Goal: Task Accomplishment & Management: Manage account settings

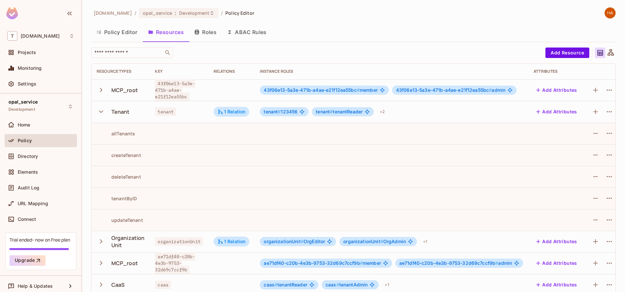
click at [100, 111] on icon "button" at bounding box center [101, 111] width 4 height 3
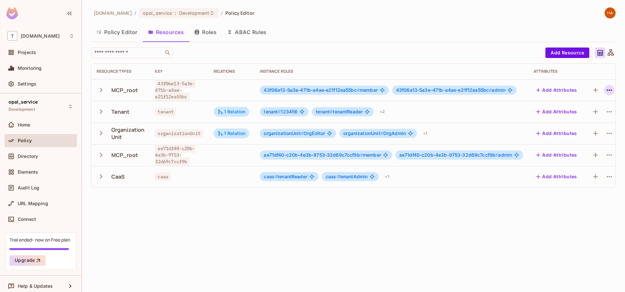
click at [613, 88] on icon "button" at bounding box center [610, 90] width 8 height 8
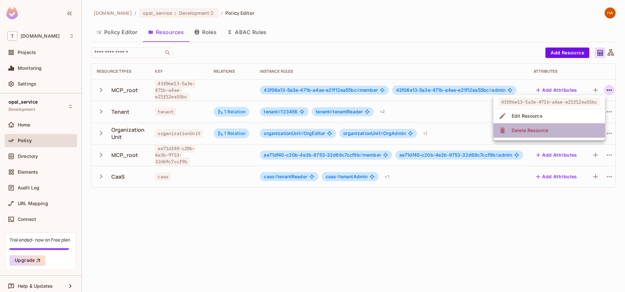
click at [556, 133] on li "Delete Resource" at bounding box center [550, 130] width 112 height 14
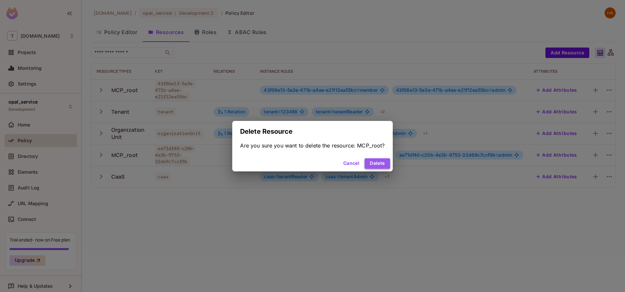
click at [374, 166] on button "Delete" at bounding box center [377, 163] width 25 height 10
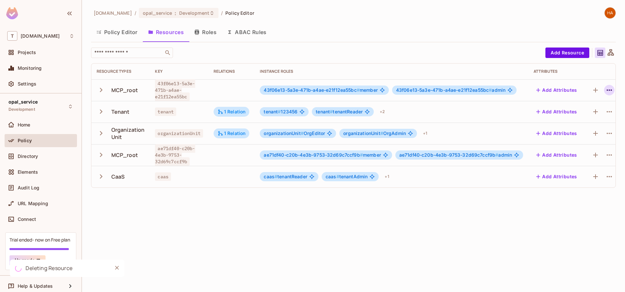
click at [609, 88] on icon "button" at bounding box center [610, 90] width 8 height 8
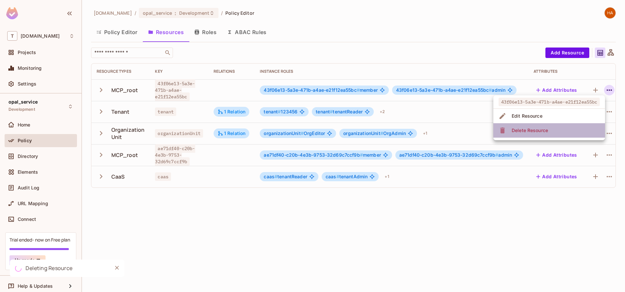
click at [574, 127] on li "Delete Resource" at bounding box center [550, 130] width 112 height 14
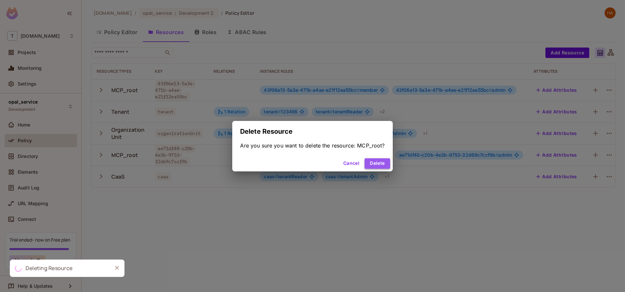
click at [374, 165] on button "Delete" at bounding box center [377, 163] width 25 height 10
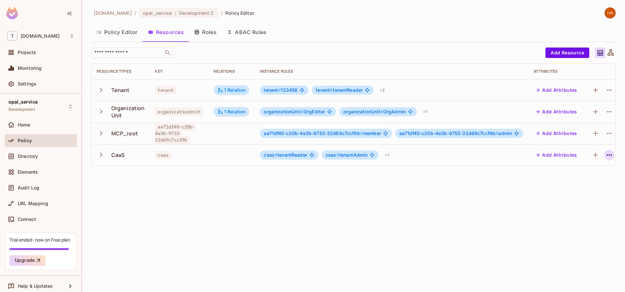
click at [608, 153] on icon "button" at bounding box center [610, 155] width 8 height 8
click at [582, 192] on div "Delete Resource" at bounding box center [584, 195] width 36 height 7
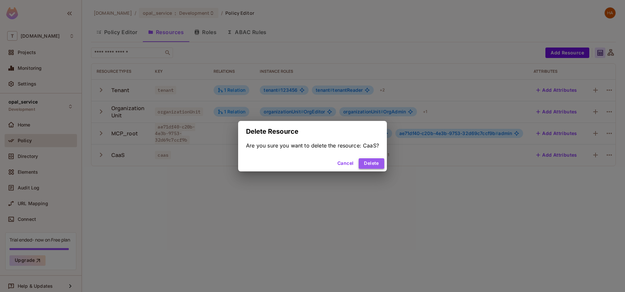
click at [375, 167] on button "Delete" at bounding box center [371, 163] width 25 height 10
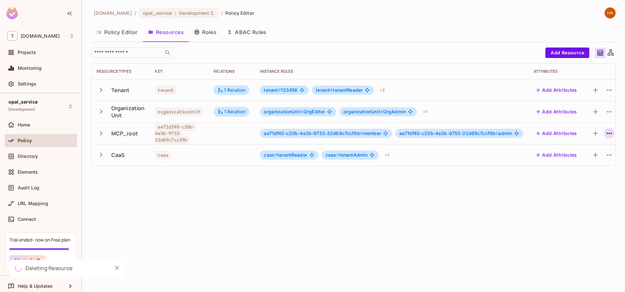
click at [610, 135] on icon "button" at bounding box center [610, 133] width 8 height 8
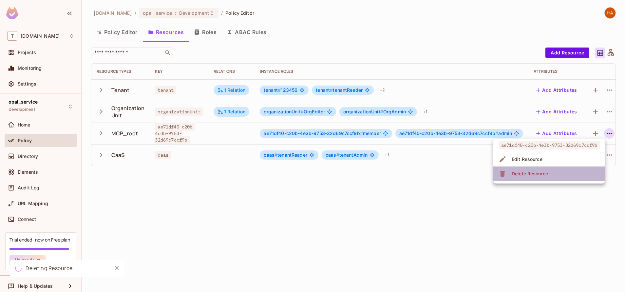
click at [566, 177] on li "Delete Resource" at bounding box center [550, 173] width 112 height 14
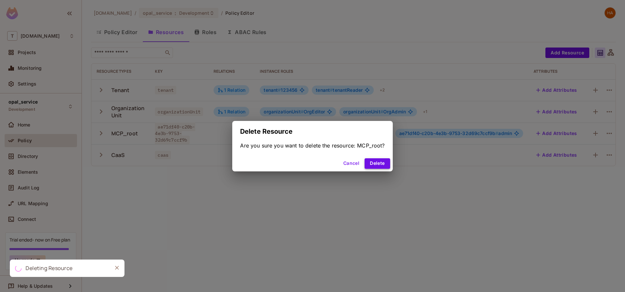
drag, startPoint x: 392, startPoint y: 160, endPoint x: 382, endPoint y: 162, distance: 10.4
click at [382, 162] on div "Cancel Delete" at bounding box center [312, 164] width 160 height 16
click at [382, 162] on button "Delete" at bounding box center [377, 163] width 25 height 10
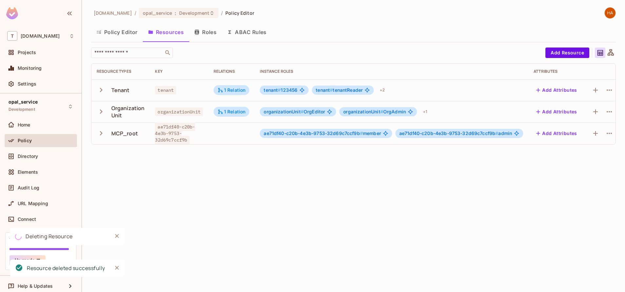
click at [609, 109] on icon "button" at bounding box center [610, 112] width 8 height 8
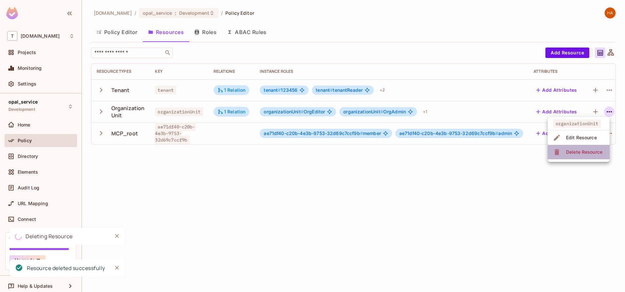
click at [567, 151] on div "Delete Resource" at bounding box center [584, 152] width 36 height 7
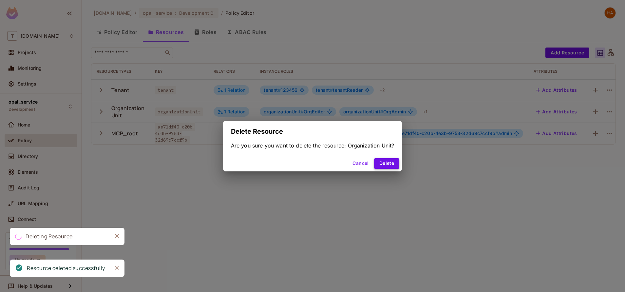
click at [385, 163] on button "Delete" at bounding box center [386, 163] width 25 height 10
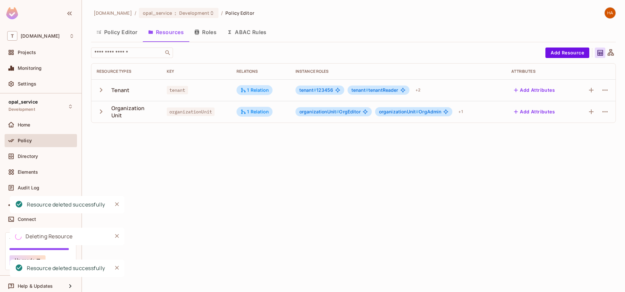
click at [608, 89] on icon "button" at bounding box center [605, 90] width 8 height 8
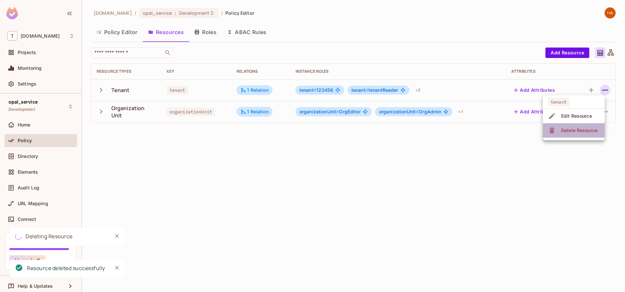
click at [585, 128] on div "Delete Resource" at bounding box center [579, 130] width 36 height 7
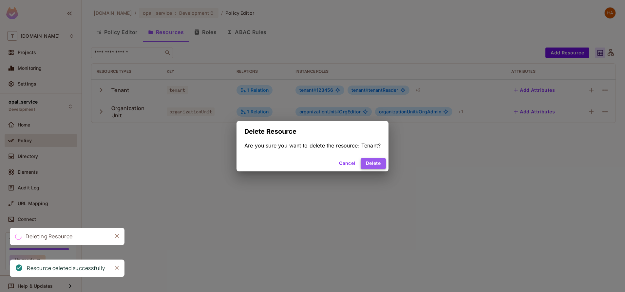
click at [381, 164] on button "Delete" at bounding box center [373, 163] width 25 height 10
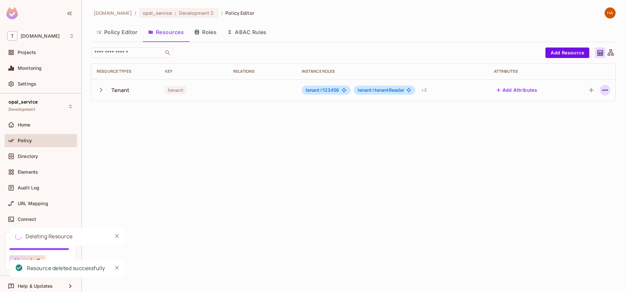
click at [602, 93] on icon "button" at bounding box center [605, 90] width 8 height 8
click at [585, 133] on div "Delete Resource" at bounding box center [579, 130] width 36 height 7
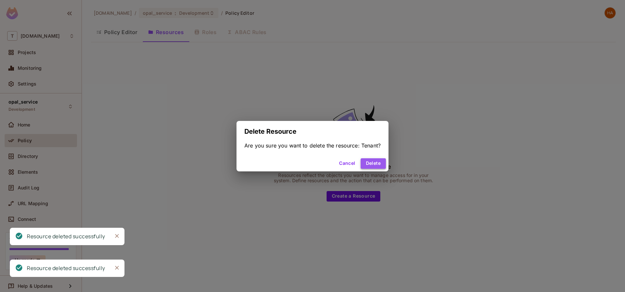
click at [372, 164] on button "Delete" at bounding box center [373, 163] width 25 height 10
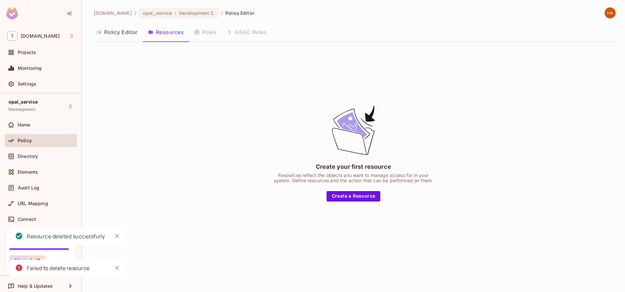
click at [207, 36] on div "Policy Editor Resources Roles ABAC Rules" at bounding box center [353, 32] width 525 height 16
click at [35, 159] on div "Directory" at bounding box center [40, 156] width 67 height 8
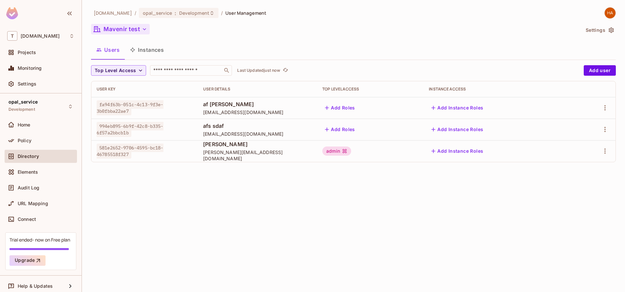
click at [135, 33] on button "Mavenir test" at bounding box center [120, 29] width 59 height 10
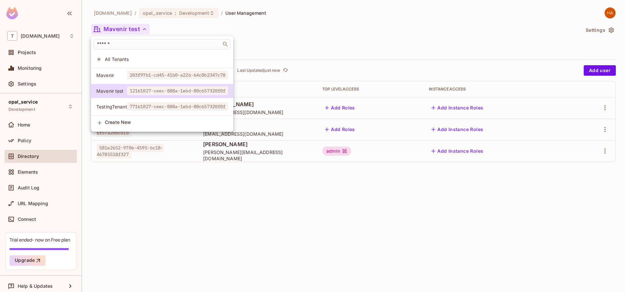
click at [239, 239] on div at bounding box center [312, 146] width 625 height 292
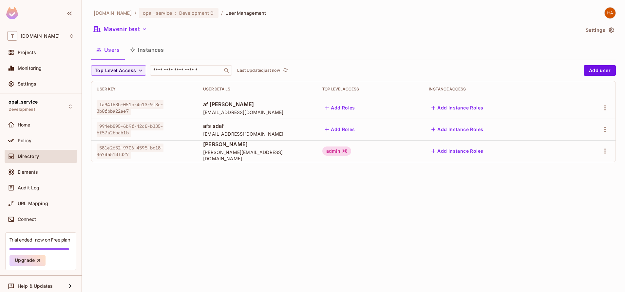
click at [158, 47] on button "Instances" at bounding box center [147, 50] width 44 height 16
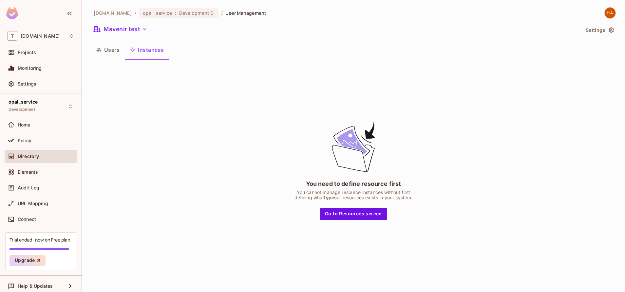
click at [105, 51] on button "Users" at bounding box center [108, 50] width 34 height 16
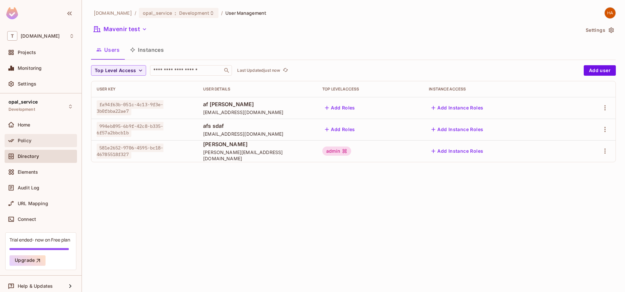
click at [38, 143] on div "Policy" at bounding box center [46, 140] width 57 height 5
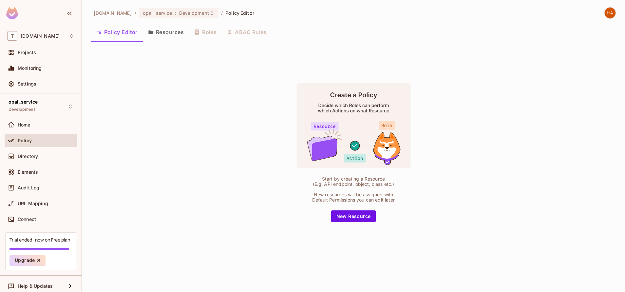
click at [167, 33] on button "Resources" at bounding box center [166, 32] width 46 height 16
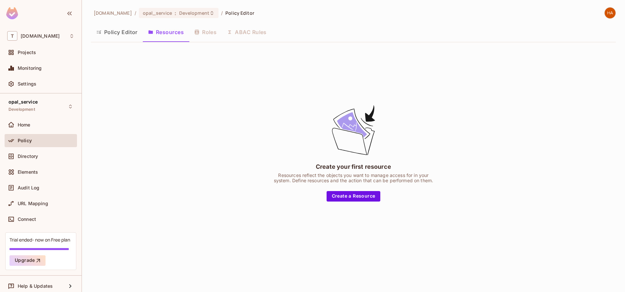
click at [167, 33] on button "Resources" at bounding box center [166, 32] width 46 height 16
click at [205, 31] on div "Policy Editor Resources Roles ABAC Rules" at bounding box center [353, 32] width 525 height 16
click at [29, 152] on div "Directory" at bounding box center [40, 156] width 67 height 8
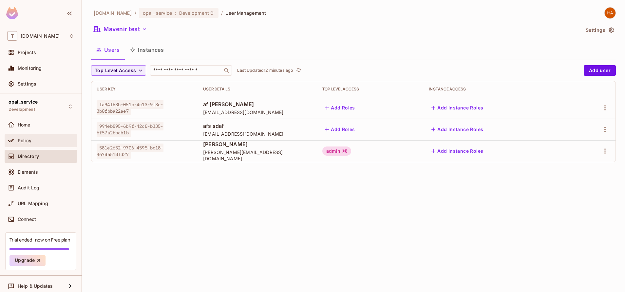
click at [48, 138] on div "Policy" at bounding box center [46, 140] width 57 height 5
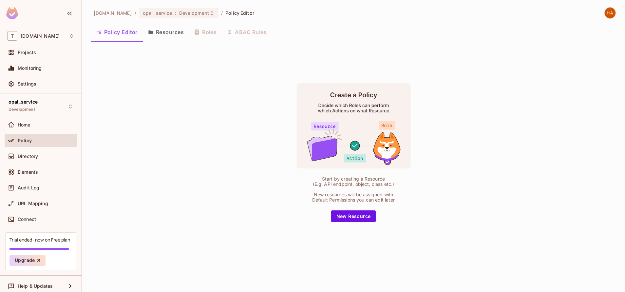
click at [171, 45] on div "t-mobile.com / opal_service : Development / Policy Editor Policy Editor Resourc…" at bounding box center [353, 132] width 525 height 250
click at [162, 35] on button "Resources" at bounding box center [166, 32] width 46 height 16
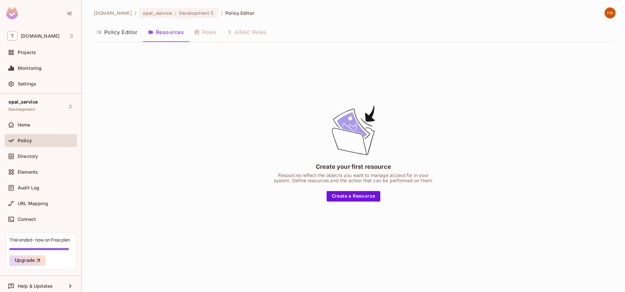
click at [119, 37] on button "Policy Editor" at bounding box center [117, 32] width 52 height 16
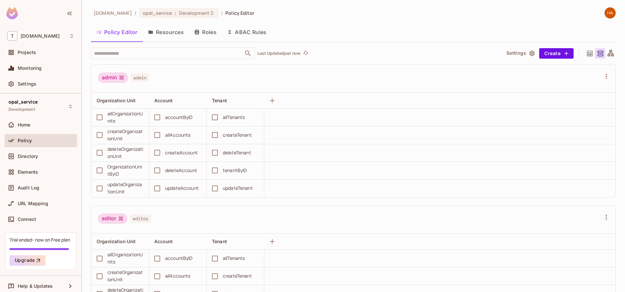
click at [168, 34] on button "Resources" at bounding box center [166, 32] width 46 height 16
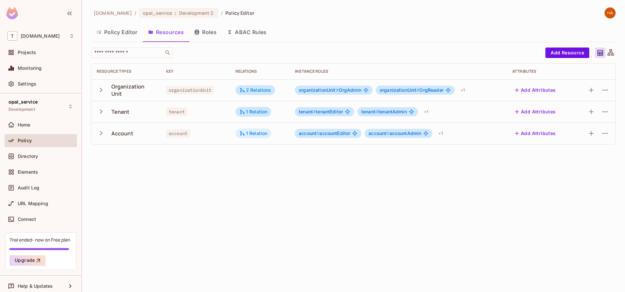
click at [257, 133] on div "1 Relation" at bounding box center [254, 133] width 28 height 6
click at [211, 151] on div at bounding box center [312, 146] width 625 height 292
click at [56, 155] on div "Directory" at bounding box center [46, 156] width 57 height 5
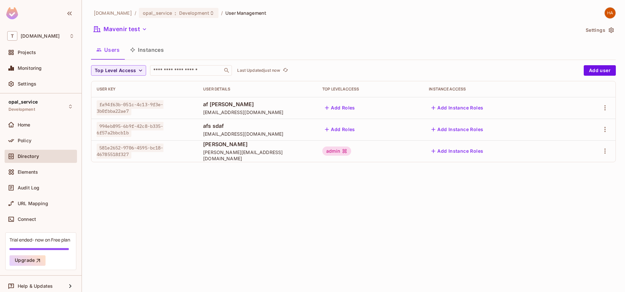
click at [157, 51] on button "Instances" at bounding box center [147, 50] width 44 height 16
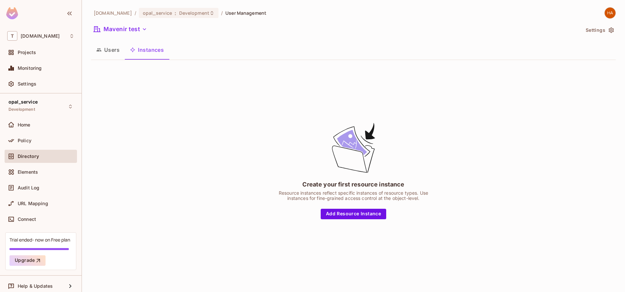
click at [104, 51] on button "Users" at bounding box center [108, 50] width 34 height 16
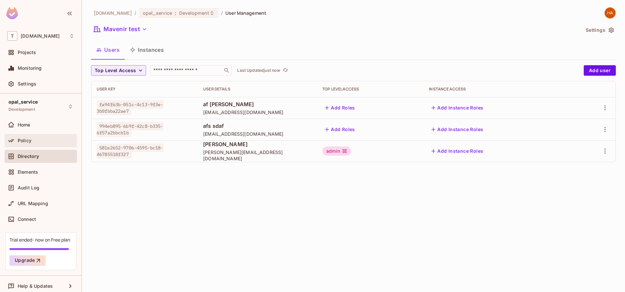
click at [53, 138] on div "Policy" at bounding box center [46, 140] width 57 height 5
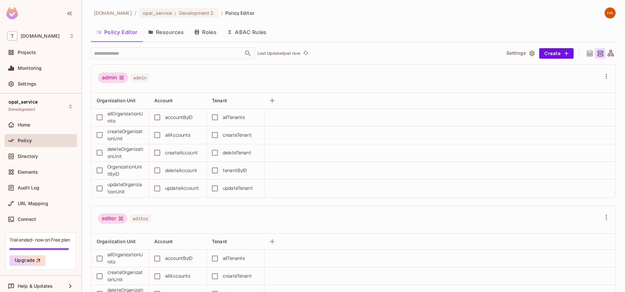
click at [206, 31] on button "Roles" at bounding box center [205, 32] width 33 height 16
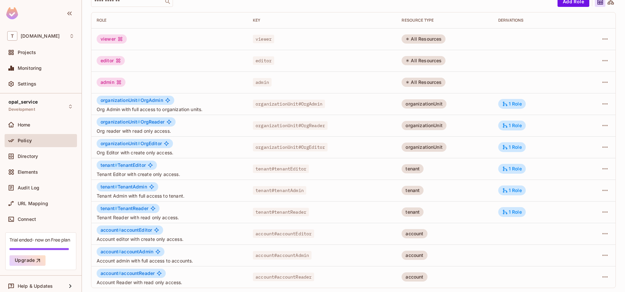
scroll to position [52, 0]
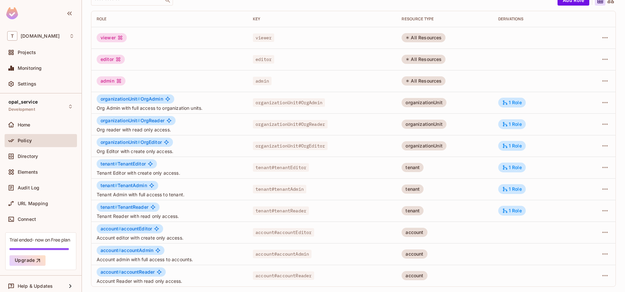
click at [511, 160] on td "1 Role" at bounding box center [536, 168] width 86 height 22
click at [510, 165] on div "1 Role" at bounding box center [512, 168] width 20 height 6
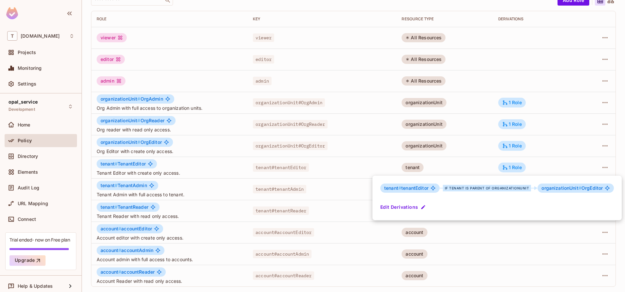
click at [518, 235] on div at bounding box center [312, 146] width 625 height 292
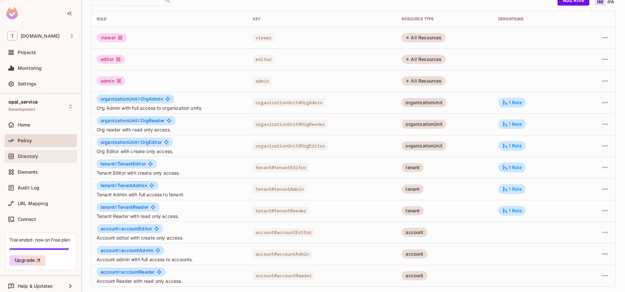
click at [33, 157] on span "Directory" at bounding box center [28, 156] width 20 height 5
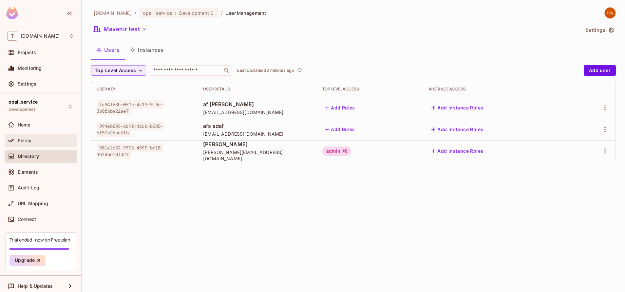
click at [39, 137] on div "Policy" at bounding box center [40, 141] width 67 height 8
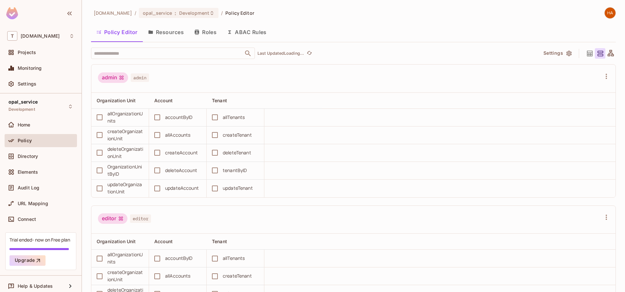
click at [174, 32] on button "Resources" at bounding box center [166, 32] width 46 height 16
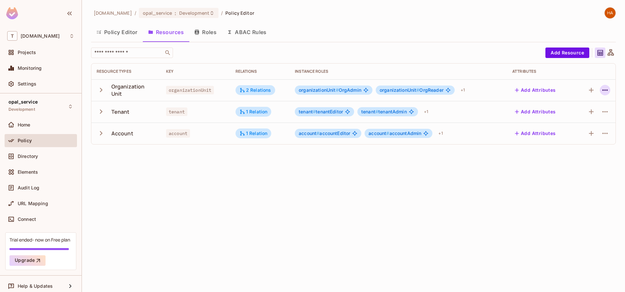
click at [605, 88] on icon "button" at bounding box center [605, 90] width 8 height 8
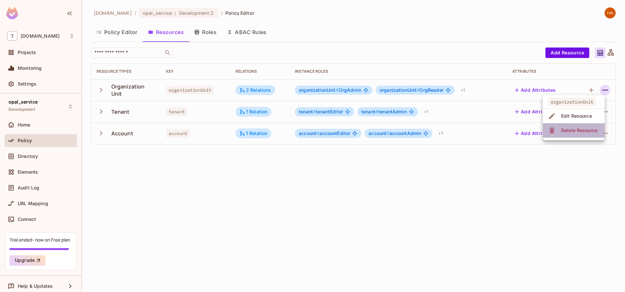
click at [576, 125] on li "Delete Resource" at bounding box center [574, 130] width 62 height 14
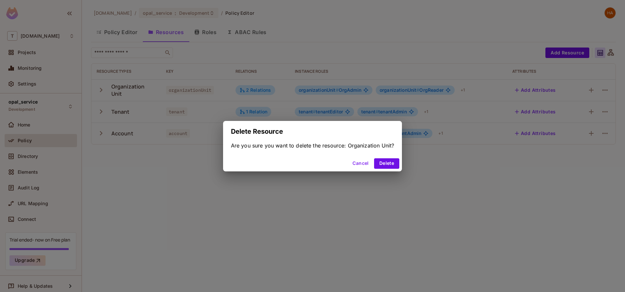
click at [383, 157] on div "Cancel Delete" at bounding box center [312, 164] width 179 height 16
click at [386, 162] on button "Delete" at bounding box center [386, 163] width 25 height 10
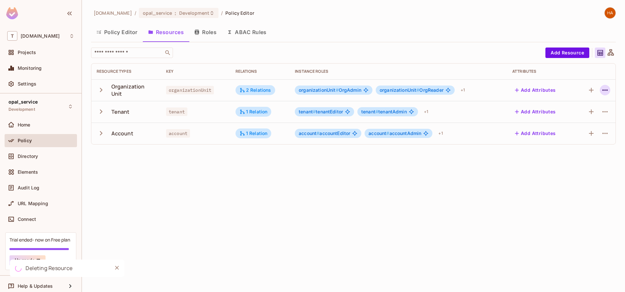
click at [604, 93] on icon "button" at bounding box center [605, 90] width 8 height 8
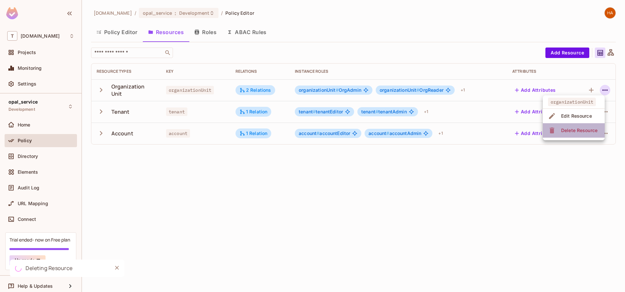
click at [585, 129] on div "Delete Resource" at bounding box center [579, 130] width 36 height 7
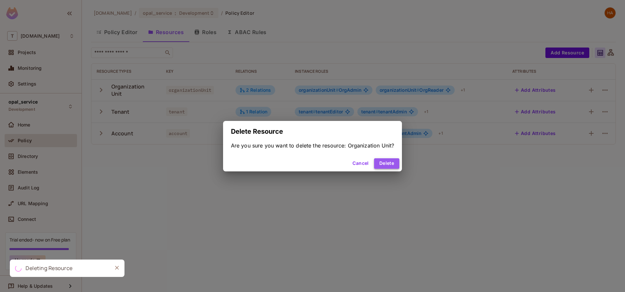
click at [386, 161] on button "Delete" at bounding box center [386, 163] width 25 height 10
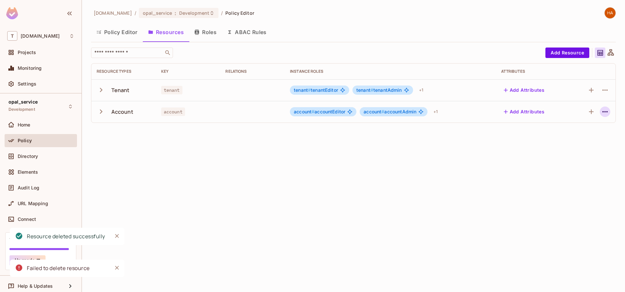
click at [604, 110] on icon "button" at bounding box center [605, 112] width 8 height 8
click at [579, 150] on div "Delete Resource" at bounding box center [579, 152] width 36 height 7
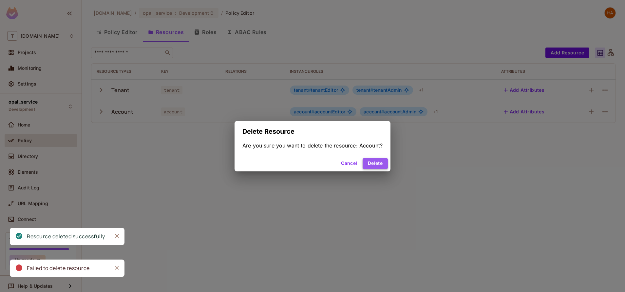
click at [375, 162] on button "Delete" at bounding box center [375, 163] width 25 height 10
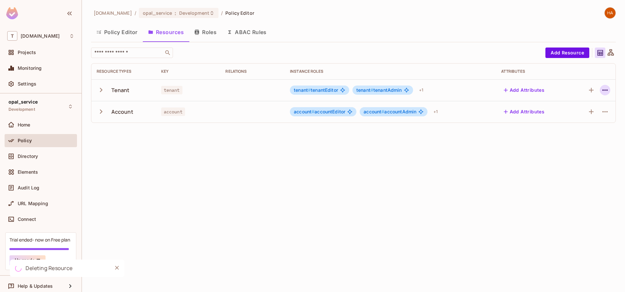
click at [604, 91] on icon "button" at bounding box center [605, 90] width 8 height 8
click at [581, 134] on span "Delete Resource" at bounding box center [579, 130] width 40 height 10
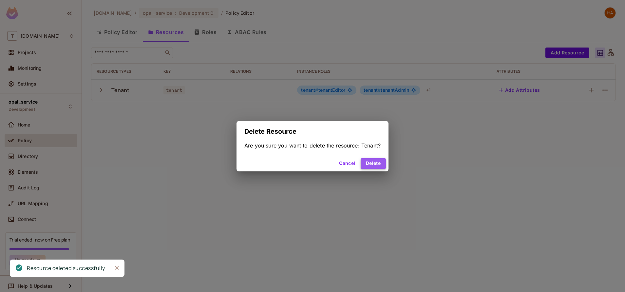
click at [385, 161] on button "Delete" at bounding box center [373, 163] width 25 height 10
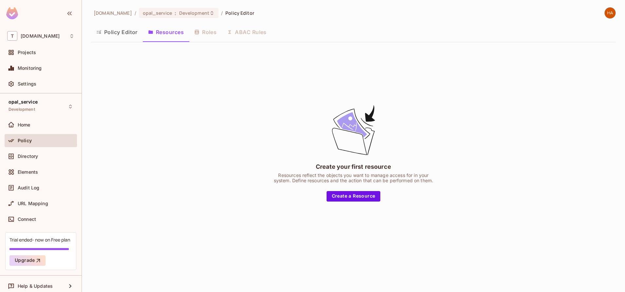
click at [108, 38] on button "Policy Editor" at bounding box center [117, 32] width 52 height 16
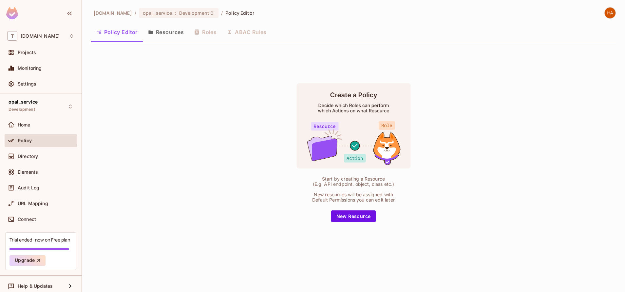
click at [158, 33] on button "Resources" at bounding box center [166, 32] width 46 height 16
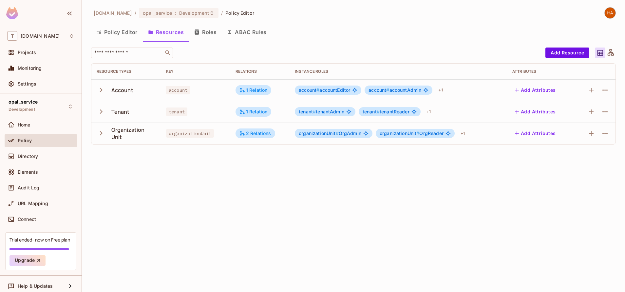
click at [106, 30] on button "Policy Editor" at bounding box center [117, 32] width 52 height 16
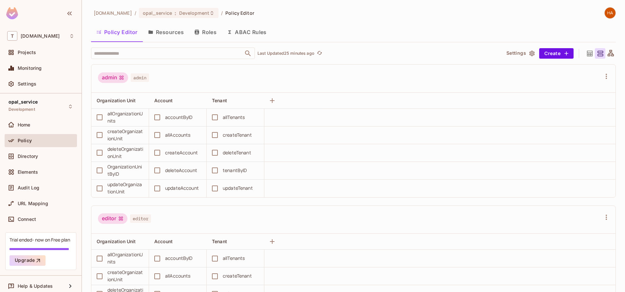
click at [150, 27] on button "Resources" at bounding box center [166, 32] width 46 height 16
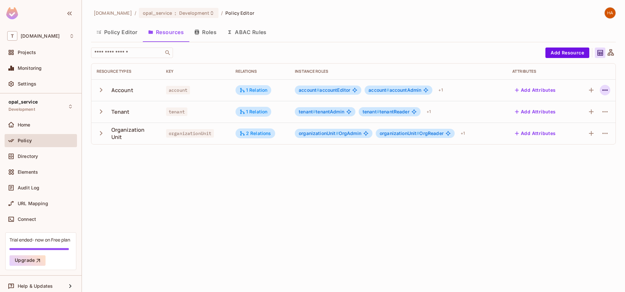
click at [604, 90] on icon "button" at bounding box center [605, 89] width 5 height 1
click at [586, 125] on li "Delete Resource" at bounding box center [574, 130] width 62 height 14
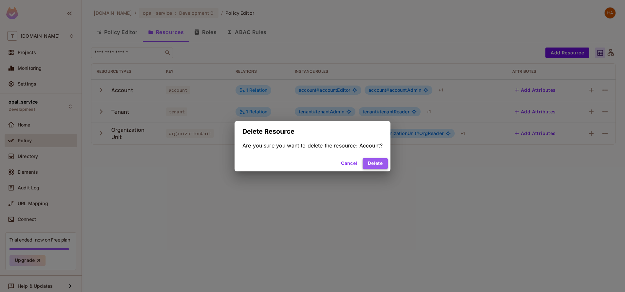
click at [373, 160] on button "Delete" at bounding box center [375, 163] width 25 height 10
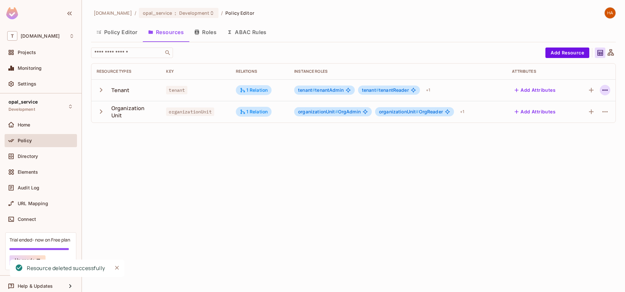
click at [605, 93] on icon "button" at bounding box center [605, 90] width 8 height 8
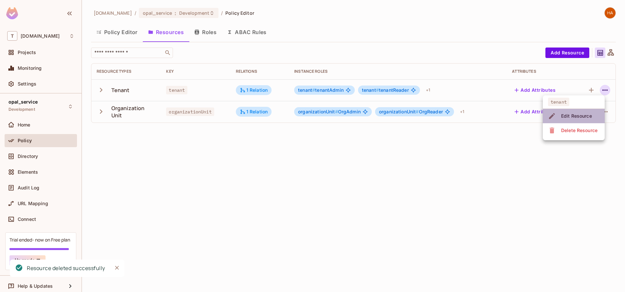
click at [583, 122] on li "Edit Resource" at bounding box center [574, 116] width 62 height 14
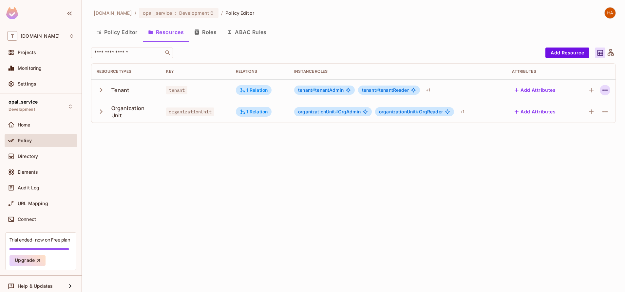
click at [600, 88] on button "button" at bounding box center [605, 90] width 10 height 10
click at [579, 124] on li "Delete Resource" at bounding box center [574, 130] width 62 height 14
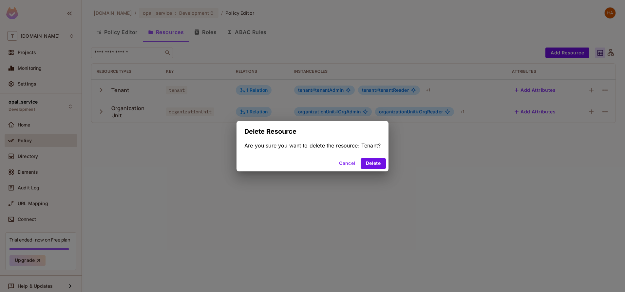
click at [382, 158] on div "Cancel Delete" at bounding box center [313, 164] width 152 height 16
click at [379, 162] on button "Delete" at bounding box center [373, 163] width 25 height 10
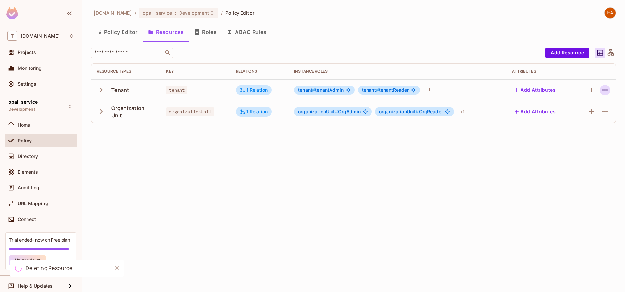
click at [605, 87] on icon "button" at bounding box center [605, 90] width 8 height 8
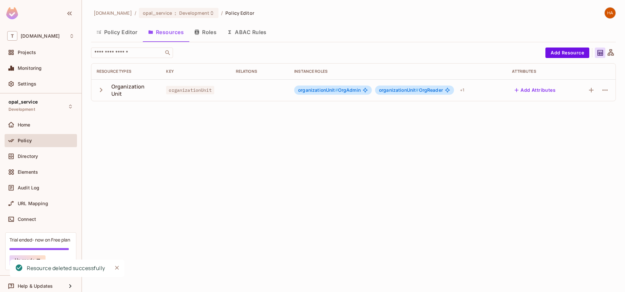
click at [578, 130] on div "t-mobile.com / opal_service : Development / Policy Editor Policy Editor Resourc…" at bounding box center [353, 146] width 543 height 292
click at [604, 89] on icon "button" at bounding box center [605, 90] width 8 height 8
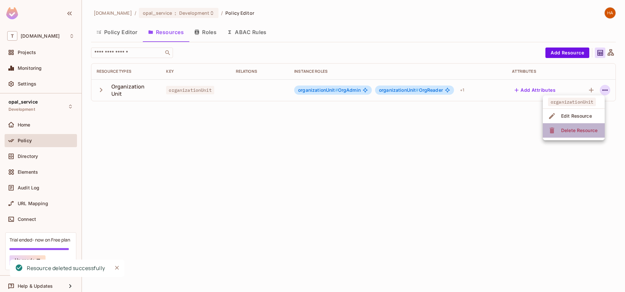
click at [581, 133] on div "Delete Resource" at bounding box center [579, 130] width 36 height 7
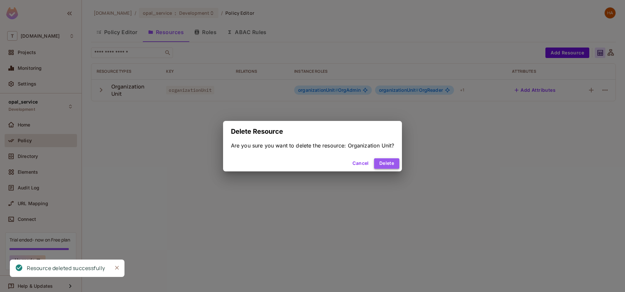
click at [397, 161] on button "Delete" at bounding box center [386, 163] width 25 height 10
